Goal: Find specific page/section: Find specific page/section

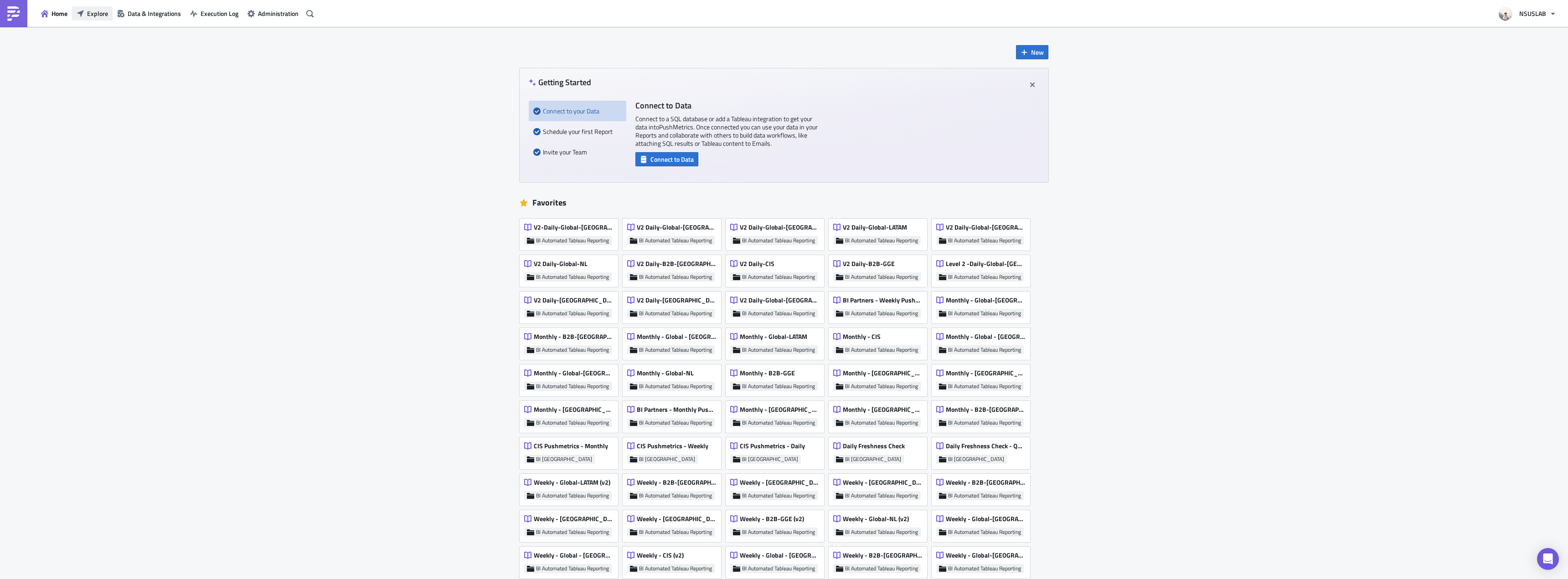
click at [96, 8] on span "Explore" at bounding box center [98, 13] width 21 height 10
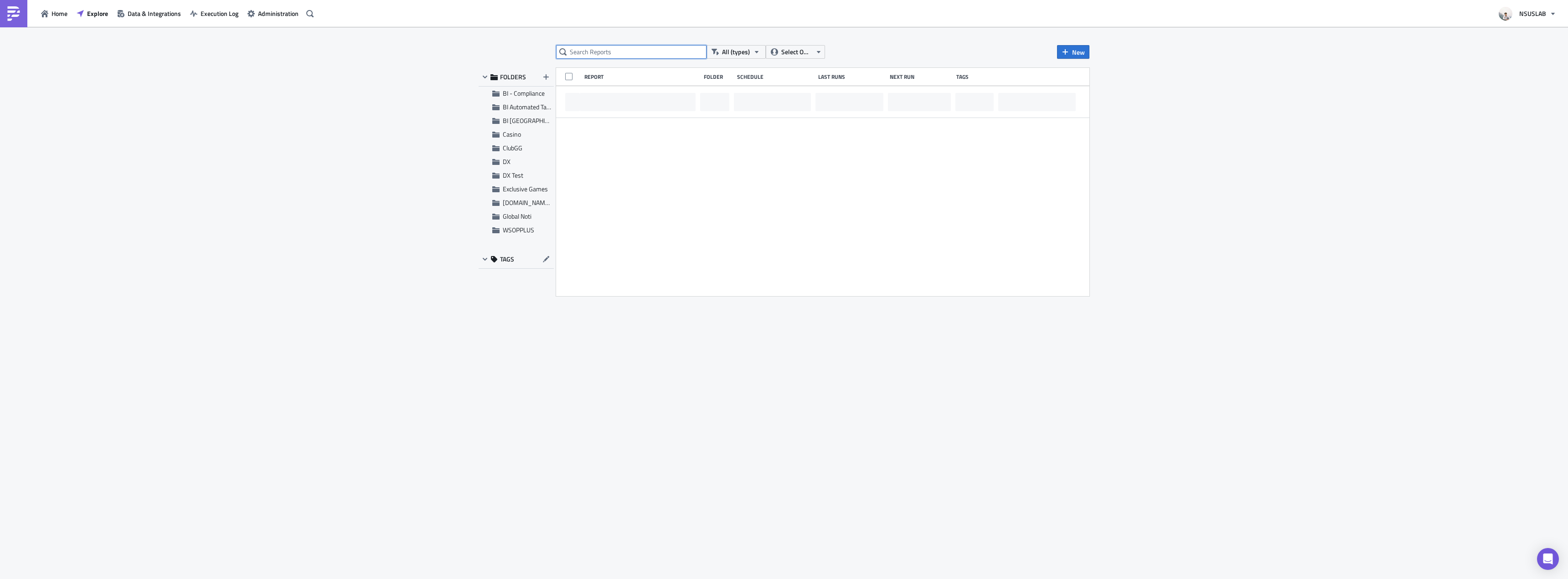
click at [588, 50] on input "text" at bounding box center [631, 52] width 150 height 14
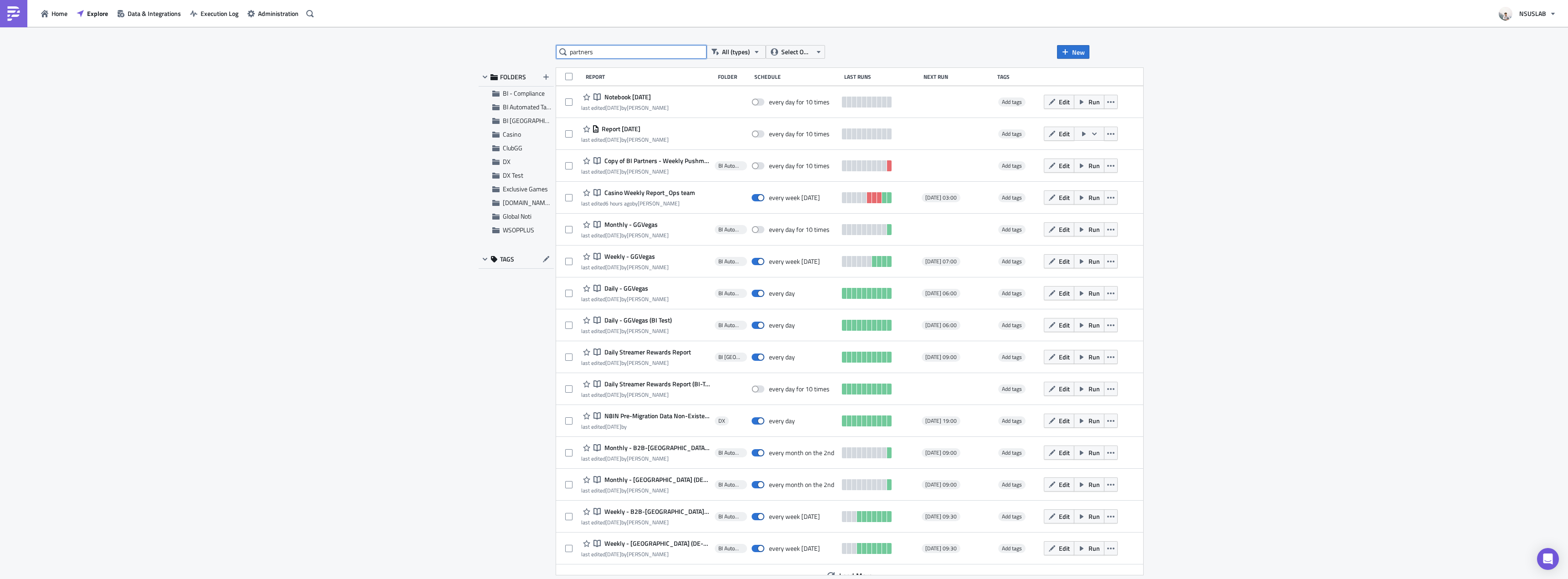
type input "partners"
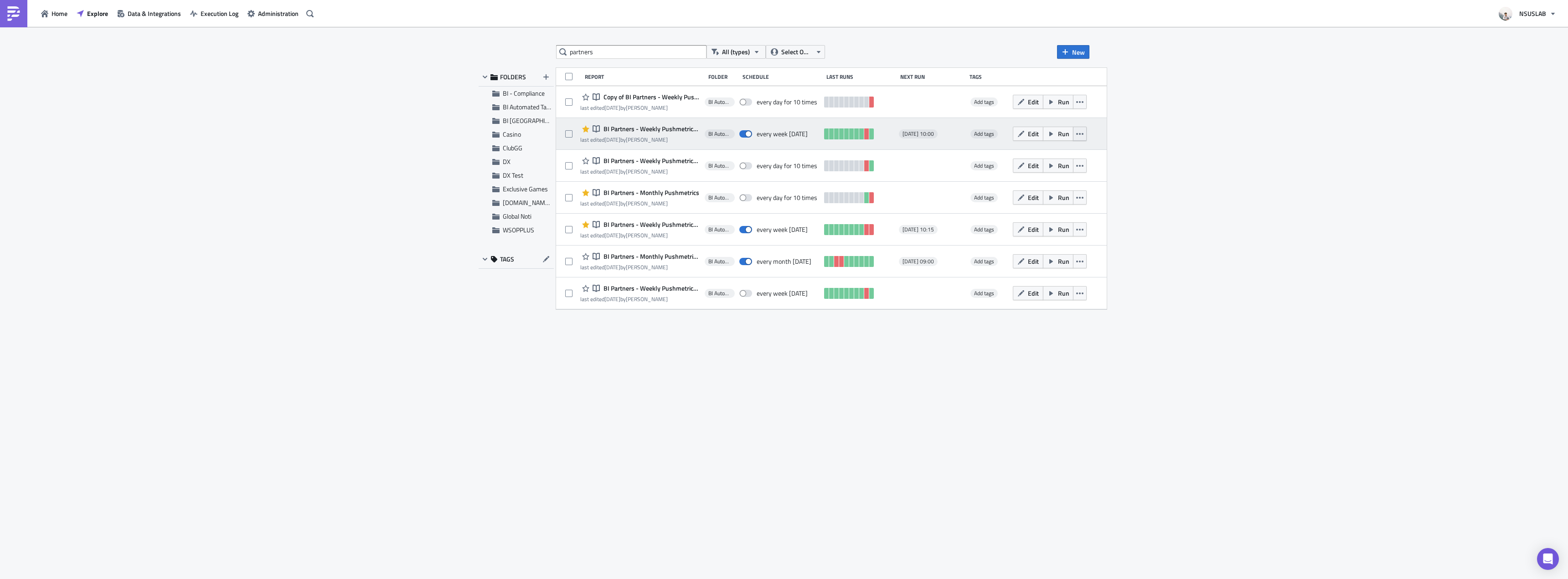
click at [1083, 136] on icon "button" at bounding box center [1080, 134] width 8 height 8
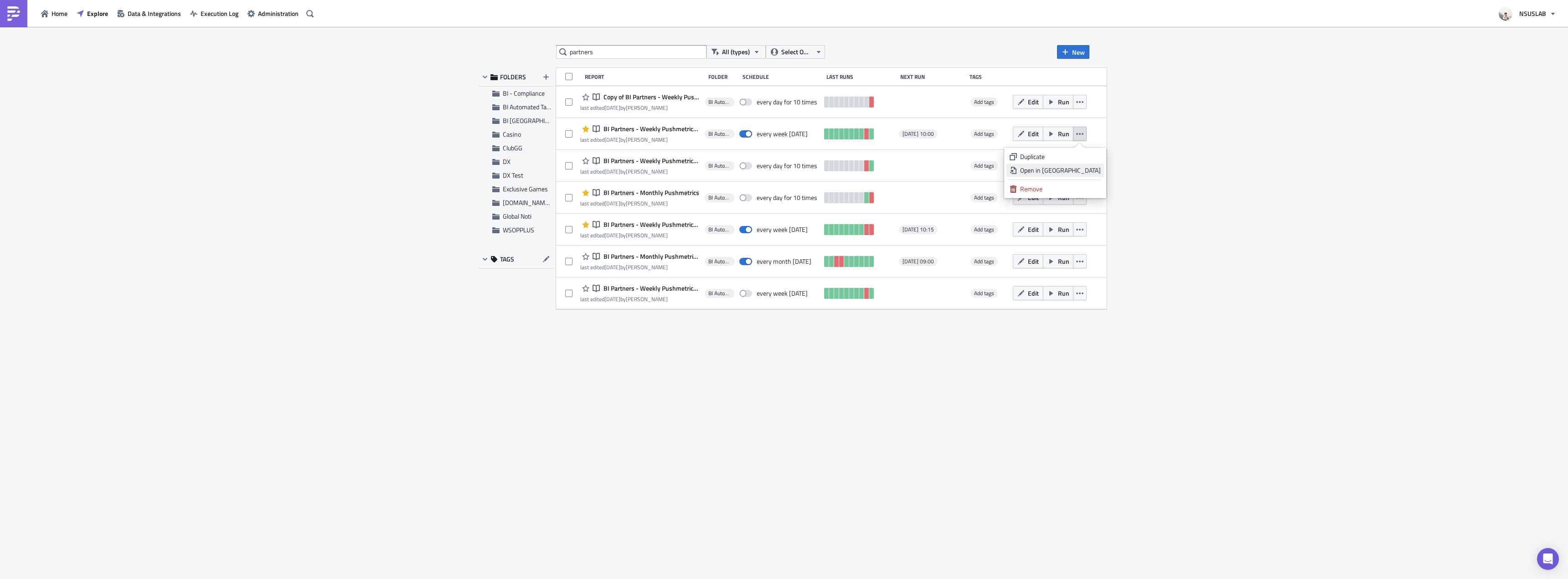
click at [1094, 169] on div "Open in New Tab" at bounding box center [1060, 171] width 80 height 9
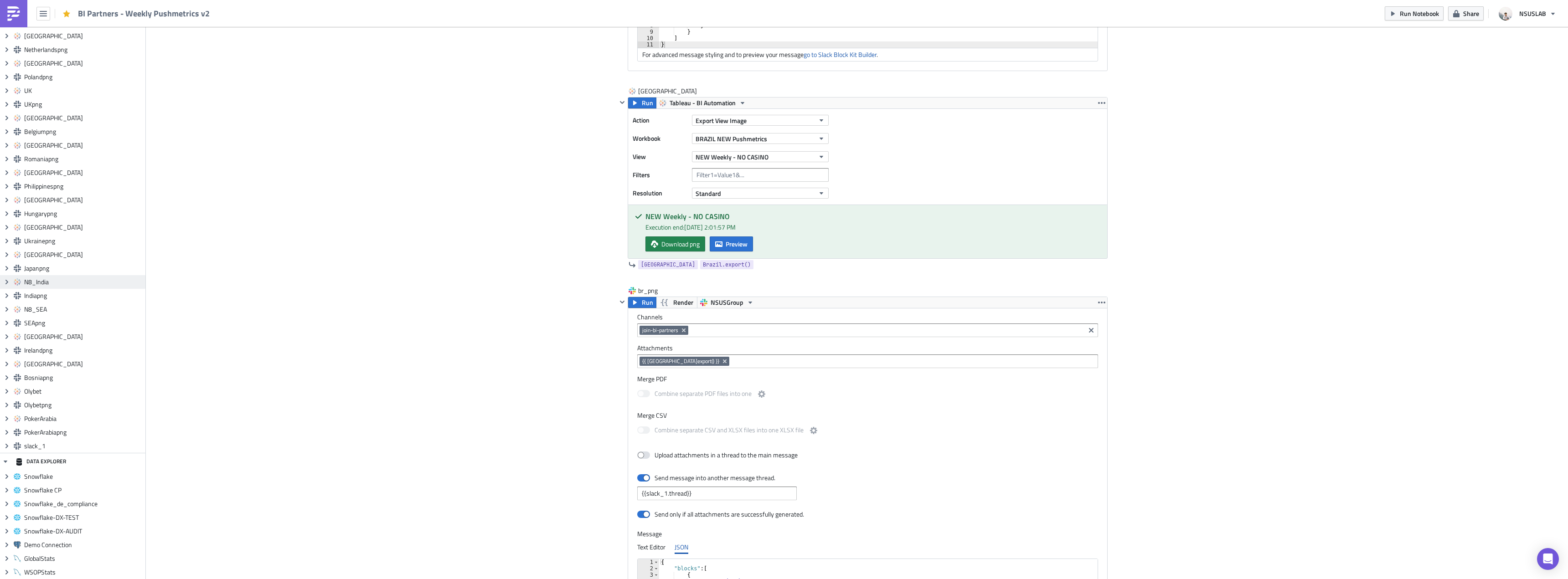
click at [36, 285] on span "N8_India" at bounding box center [83, 282] width 119 height 8
click at [9, 281] on icon "Expand group" at bounding box center [7, 282] width 8 height 8
click at [24, 281] on div "Collapse group N8_India" at bounding box center [73, 282] width 146 height 14
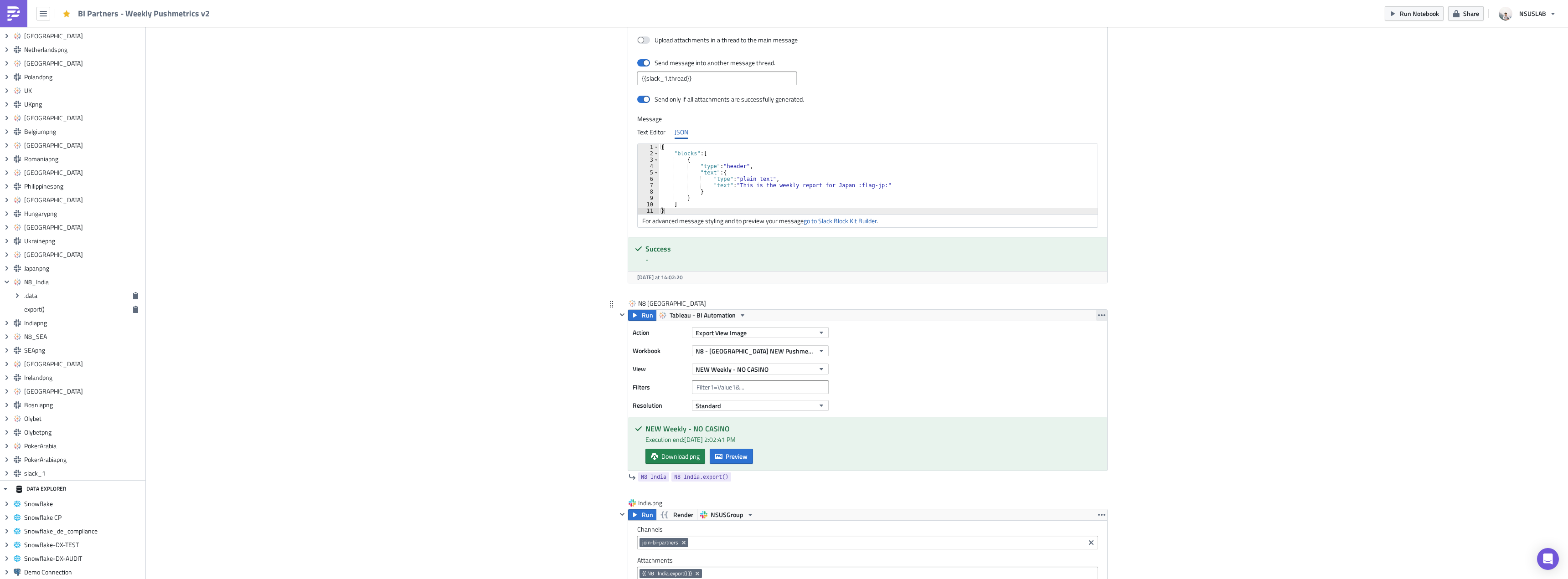
click at [1098, 318] on icon "button" at bounding box center [1102, 316] width 8 height 8
click at [1087, 370] on div "Remove" at bounding box center [1104, 369] width 61 height 9
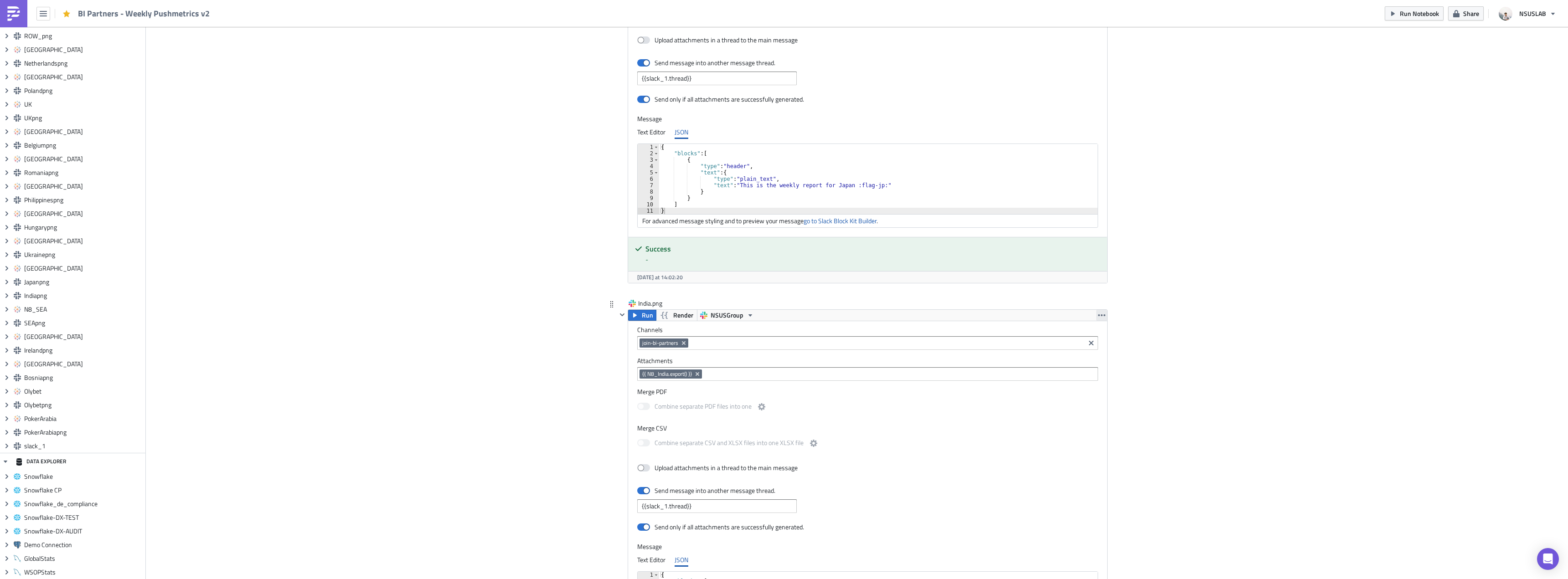
click at [1098, 313] on icon "button" at bounding box center [1102, 316] width 8 height 8
click at [1094, 354] on div "Remove" at bounding box center [1104, 355] width 61 height 9
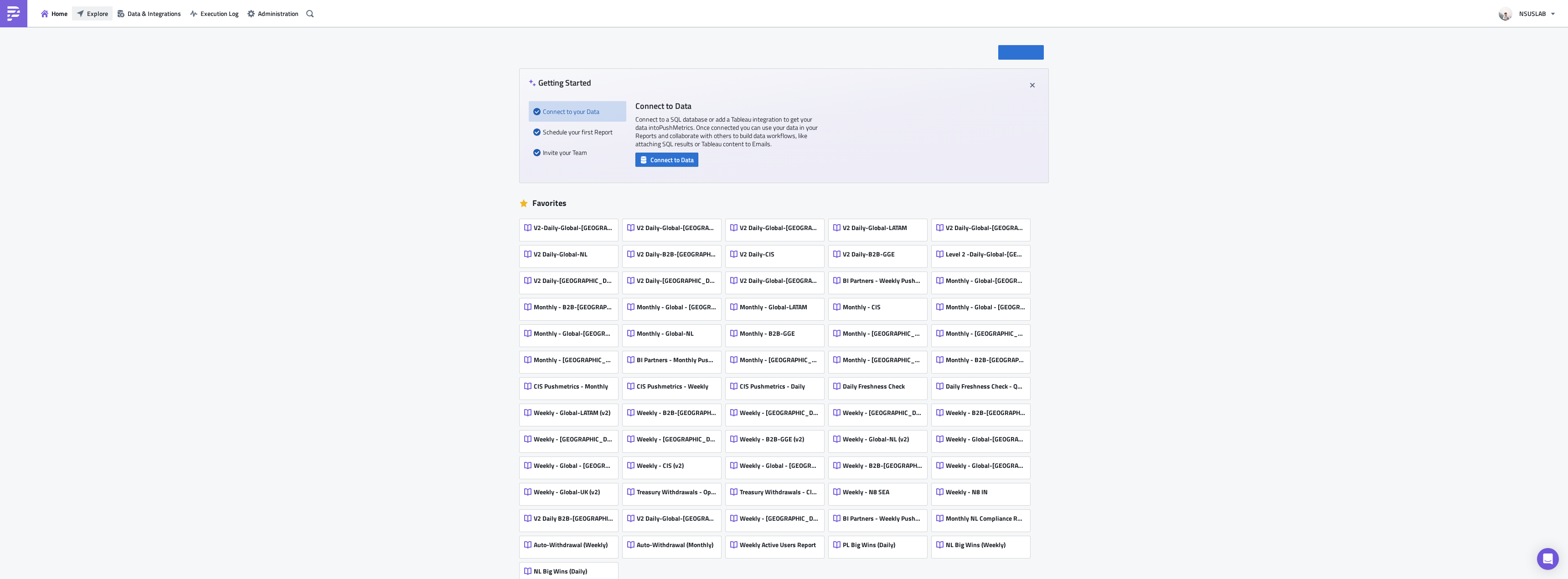
click at [100, 19] on button "Explore" at bounding box center [92, 13] width 40 height 14
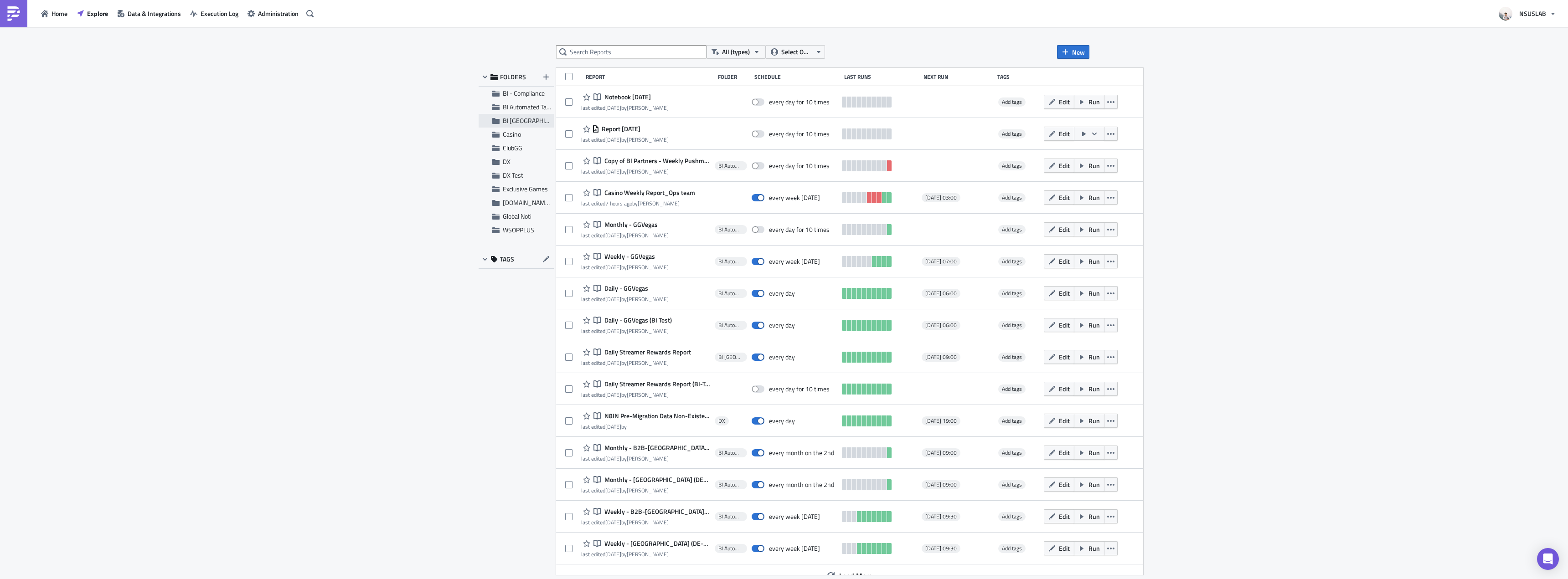
click at [524, 117] on span "BI Toronto" at bounding box center [535, 121] width 65 height 10
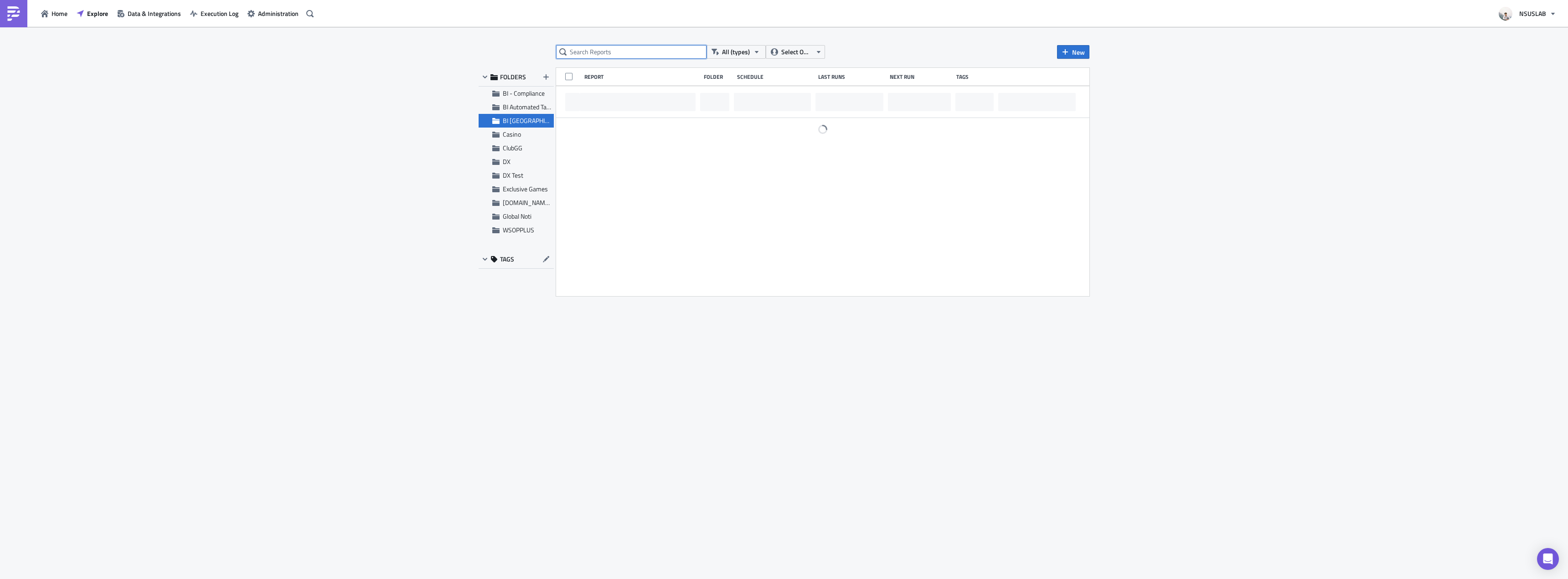
click at [600, 52] on input "text" at bounding box center [631, 52] width 150 height 14
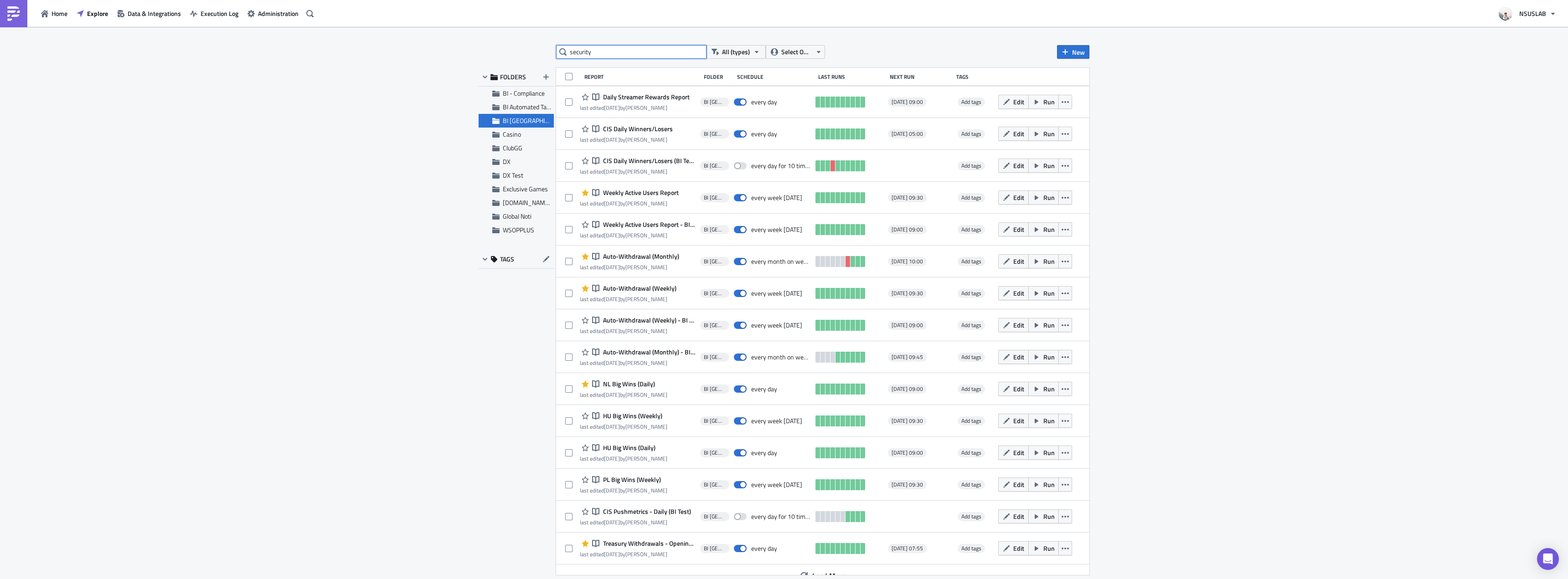
type input "security"
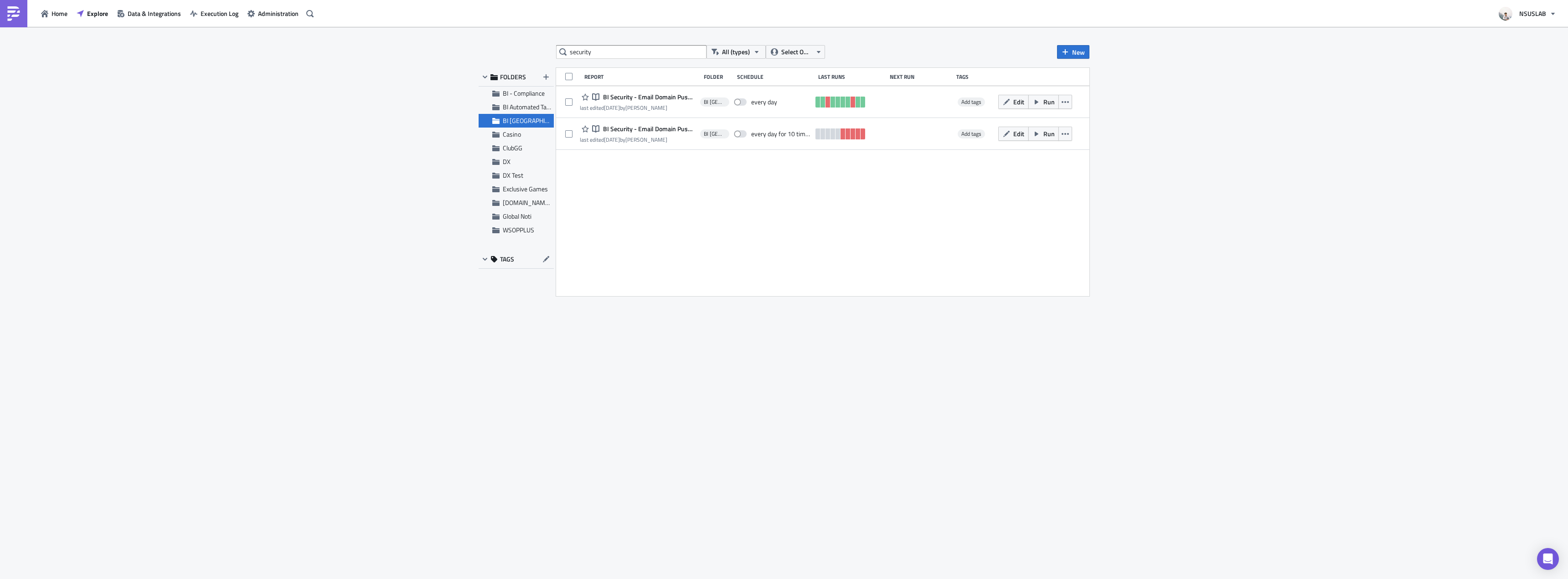
click at [449, 127] on div "security All (types) Select Owner New FOLDERS BI - Compliance BI Automated Tabl…" at bounding box center [784, 304] width 1568 height 554
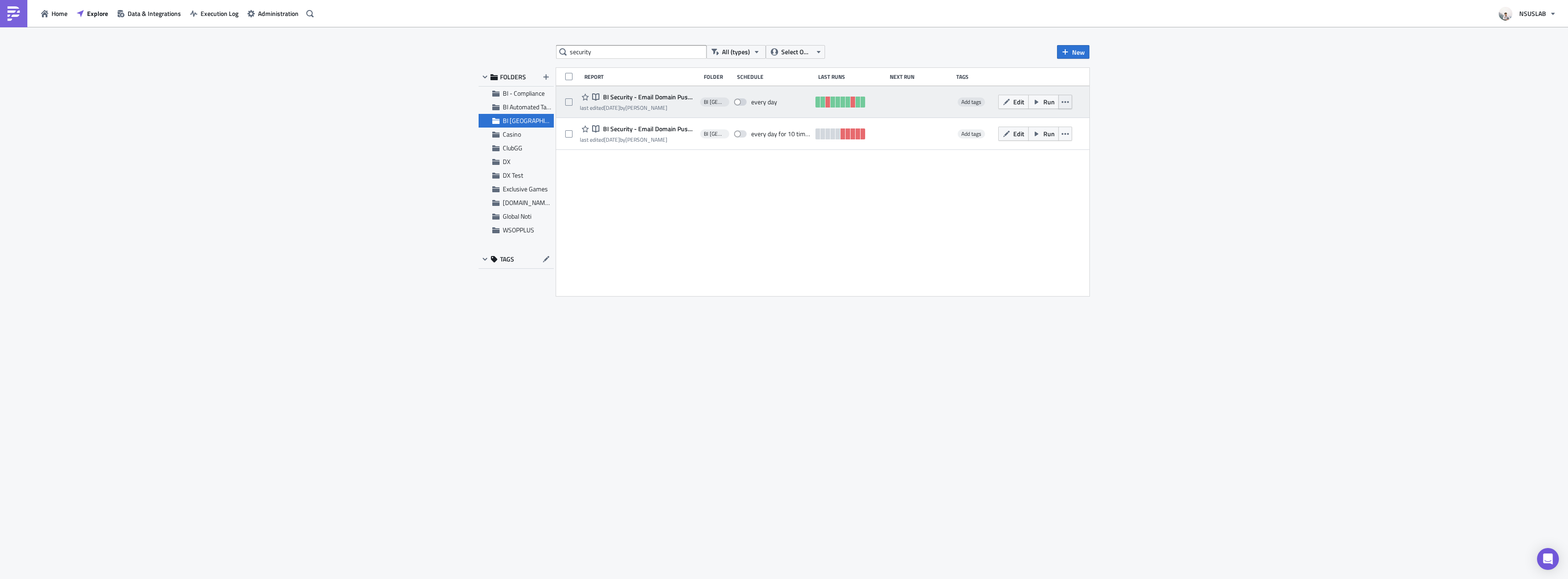
click at [1064, 103] on icon "button" at bounding box center [1066, 102] width 8 height 8
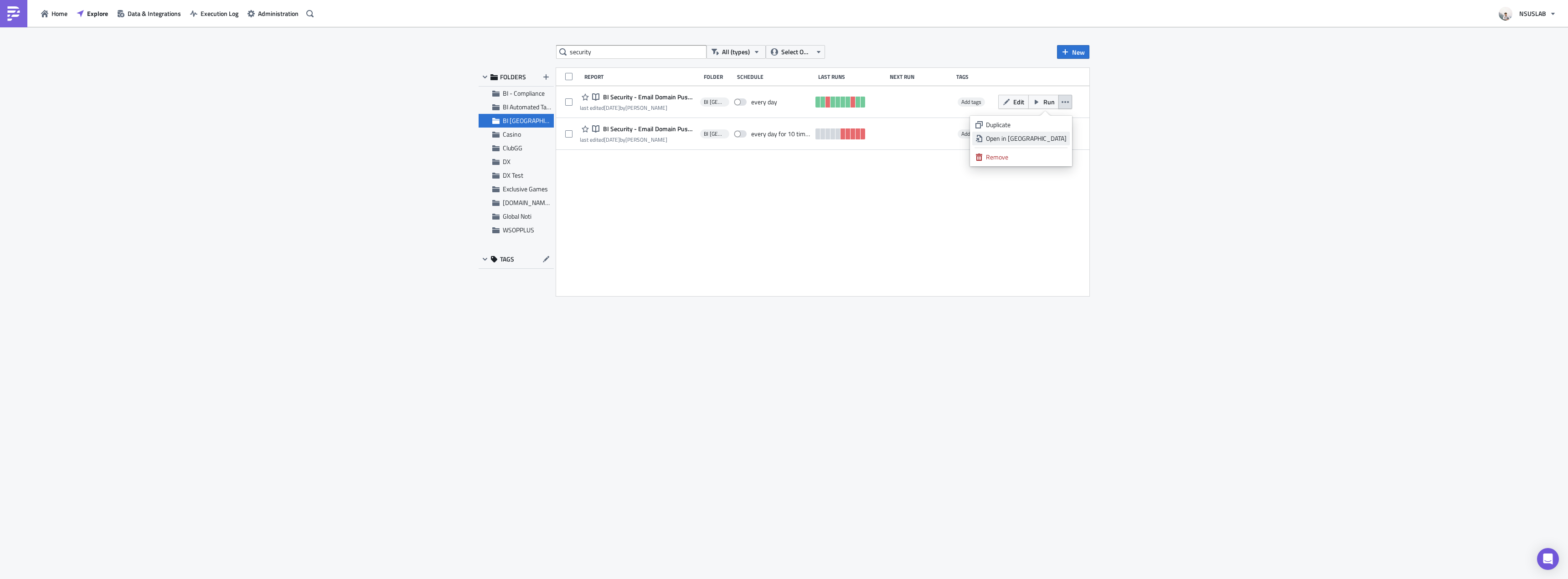
click at [1058, 135] on div "Open in New Tab" at bounding box center [1026, 139] width 80 height 9
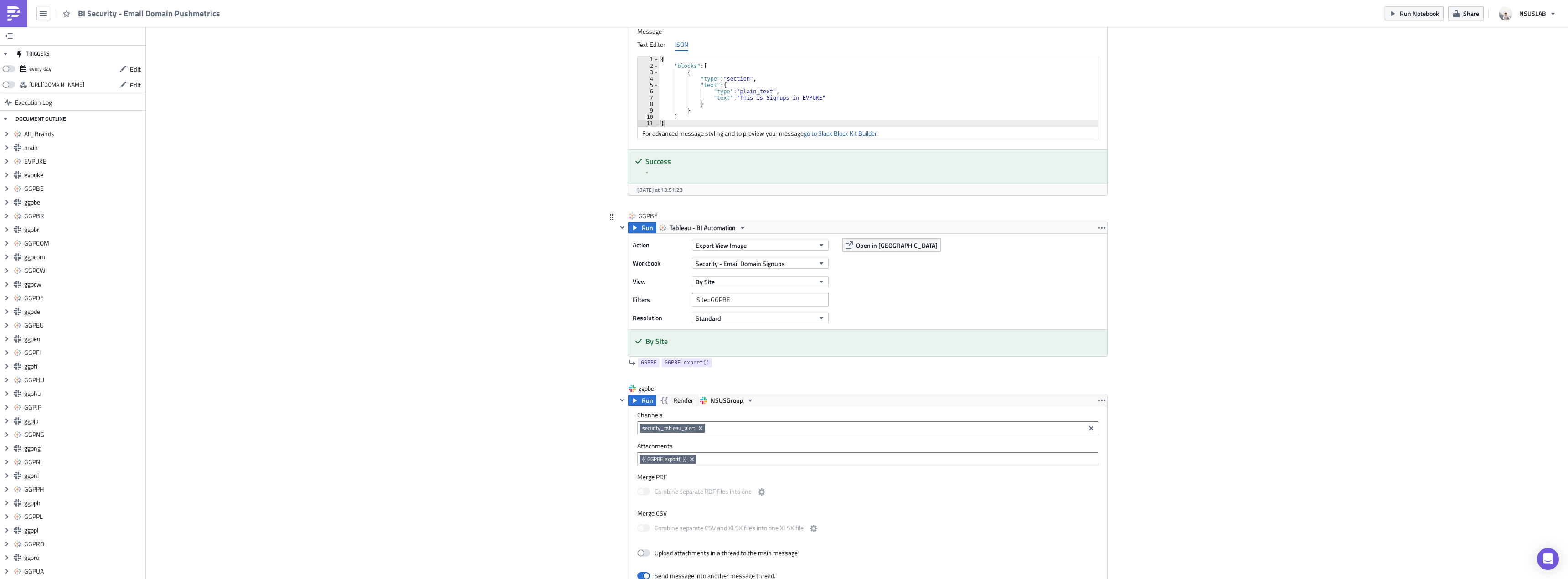
scroll to position [1094, 0]
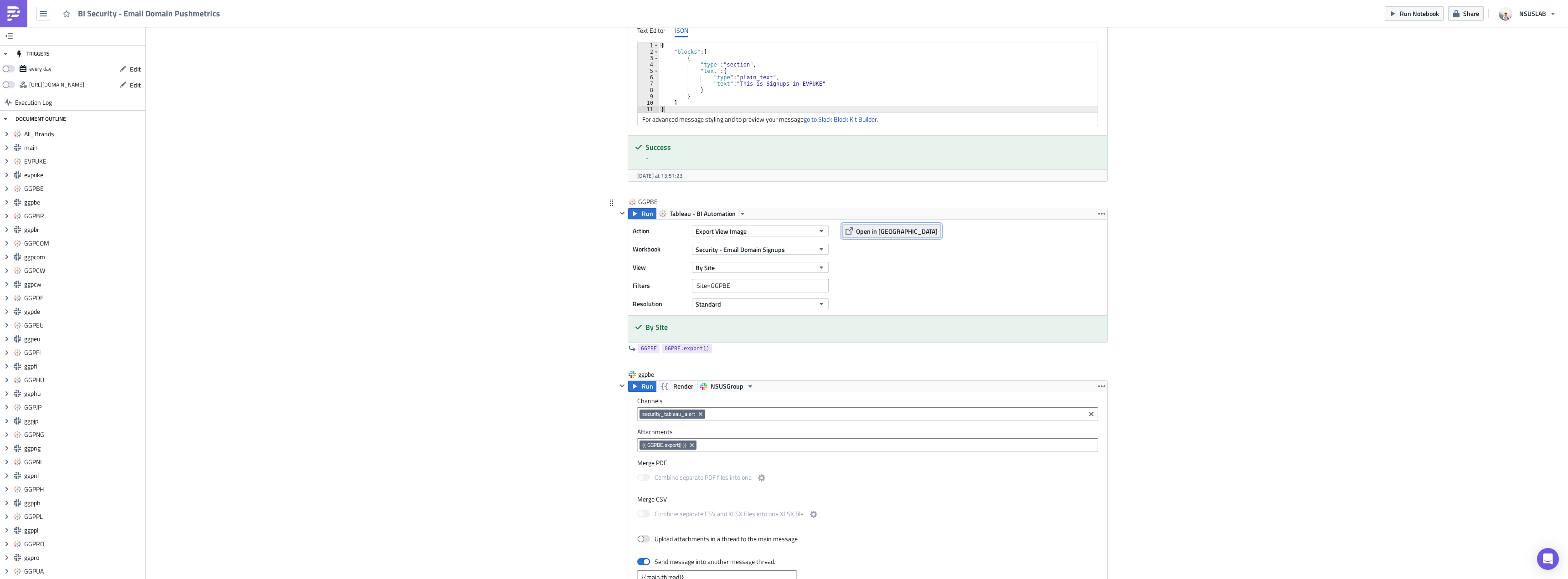
click at [867, 235] on span "Open in [GEOGRAPHIC_DATA]" at bounding box center [896, 231] width 81 height 10
